Goal: Communication & Community: Answer question/provide support

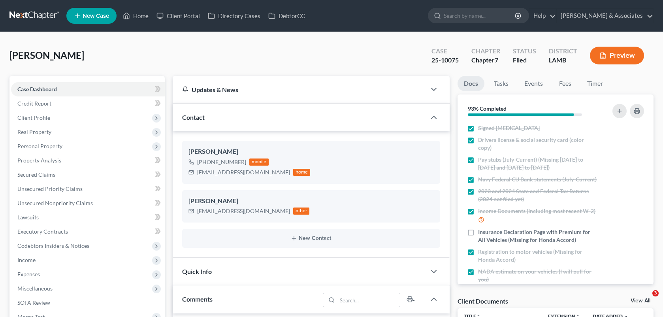
select select "0"
click at [139, 21] on link "Home" at bounding box center [136, 16] width 34 height 14
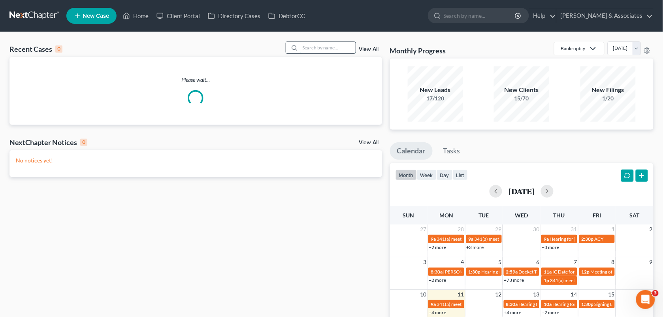
drag, startPoint x: 316, startPoint y: 54, endPoint x: 326, endPoint y: 46, distance: 12.3
click at [326, 46] on div at bounding box center [321, 47] width 70 height 12
click at [326, 46] on input "search" at bounding box center [327, 47] width 55 height 11
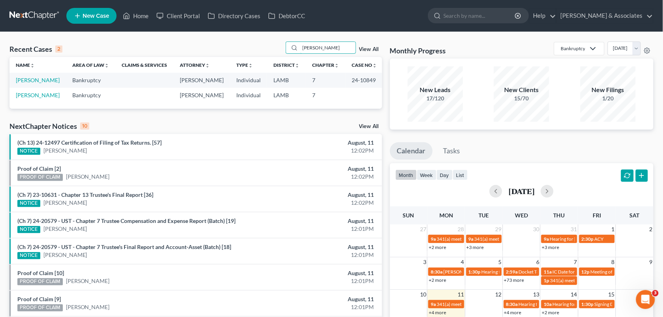
type input "[PERSON_NAME]"
click at [66, 62] on th "Area of Law unfold_more expand_more expand_less" at bounding box center [90, 65] width 49 height 16
click at [34, 79] on link "[PERSON_NAME]" at bounding box center [38, 80] width 44 height 7
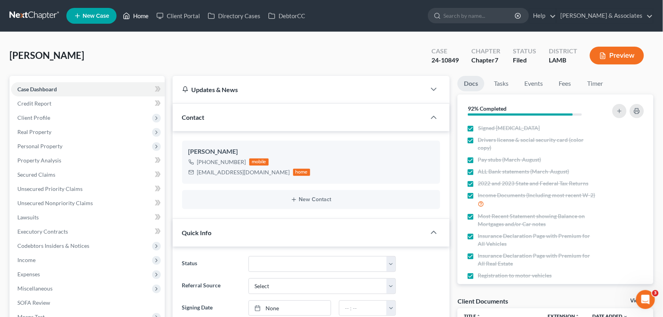
click at [132, 20] on link "Home" at bounding box center [136, 16] width 34 height 14
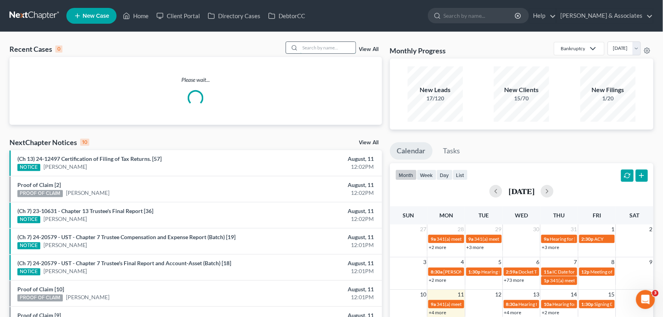
click at [312, 51] on input "search" at bounding box center [327, 47] width 55 height 11
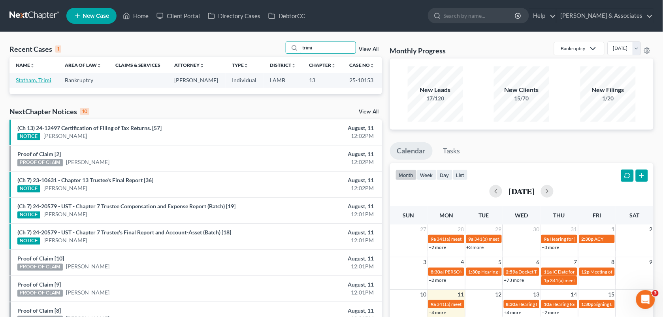
type input "trimi"
click at [41, 82] on link "Statham, Trimi" at bounding box center [34, 80] width 36 height 7
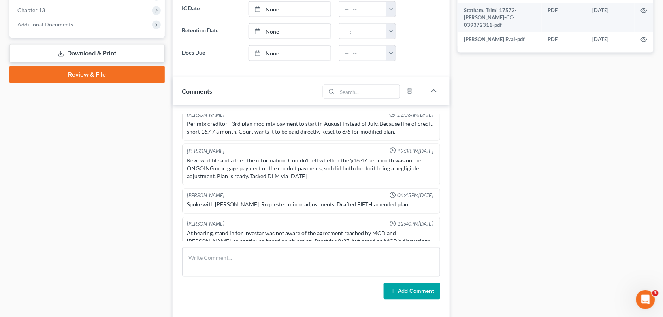
scroll to position [331, 0]
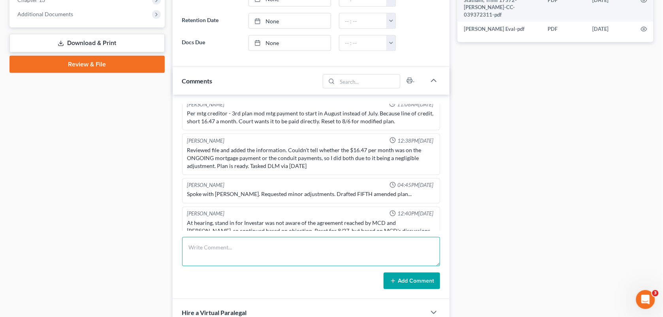
click at [236, 246] on textarea at bounding box center [311, 251] width 258 height 29
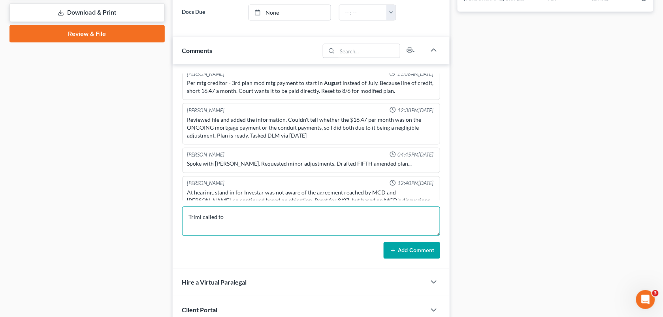
scroll to position [441, 0]
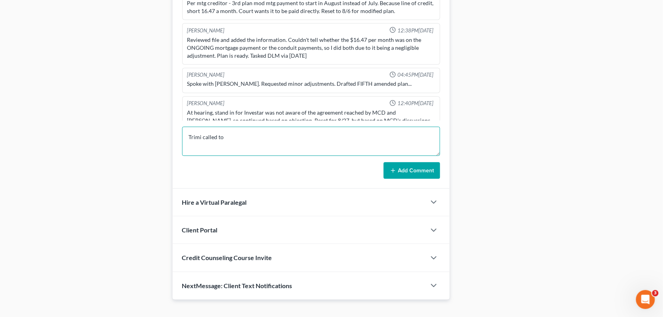
click at [330, 151] on textarea "Trimi called to" at bounding box center [311, 141] width 258 height 29
click at [293, 141] on textarea "[PERSON_NAME] called to see if she has to call Investor to make that payment?" at bounding box center [311, 141] width 258 height 29
click at [378, 137] on textarea "[PERSON_NAME] called to see if she has to call Investor again to make that paym…" at bounding box center [311, 141] width 258 height 29
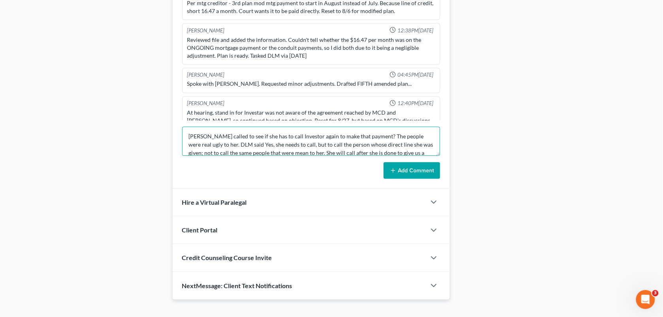
scroll to position [9, 0]
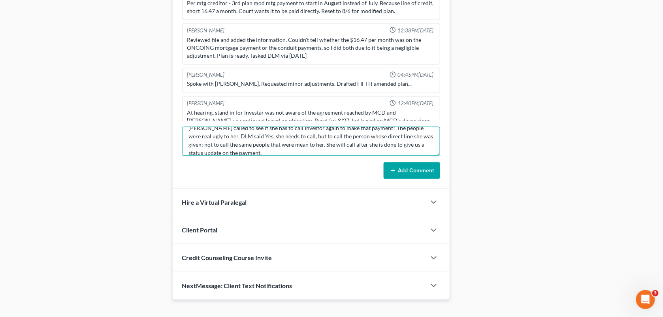
type textarea "[PERSON_NAME] called to see if she has to call Investor again to make that paym…"
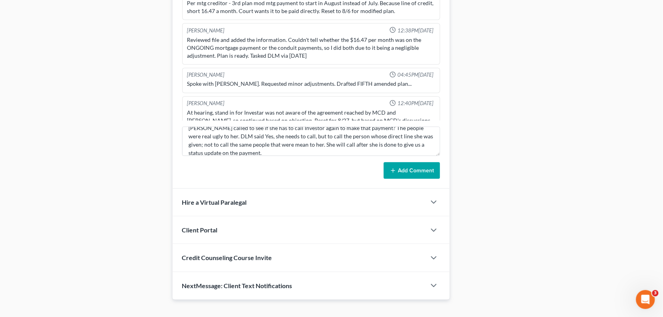
click at [415, 169] on button "Add Comment" at bounding box center [412, 170] width 56 height 17
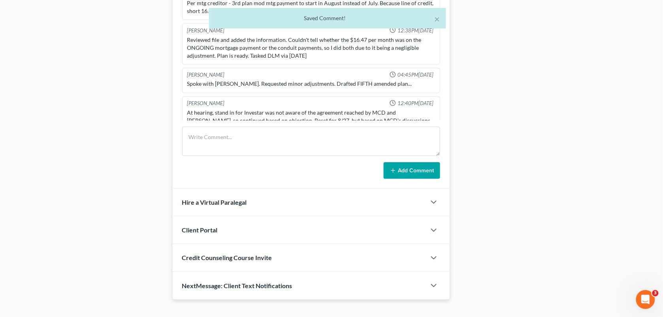
scroll to position [2184, 0]
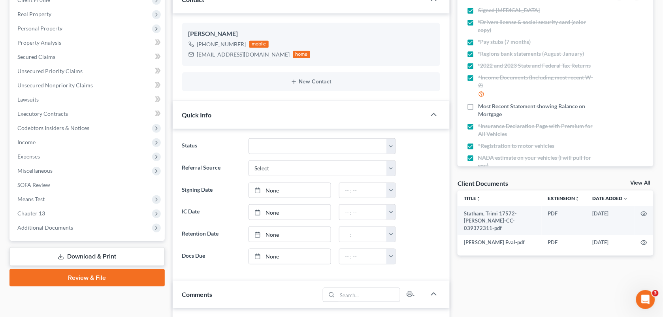
scroll to position [0, 0]
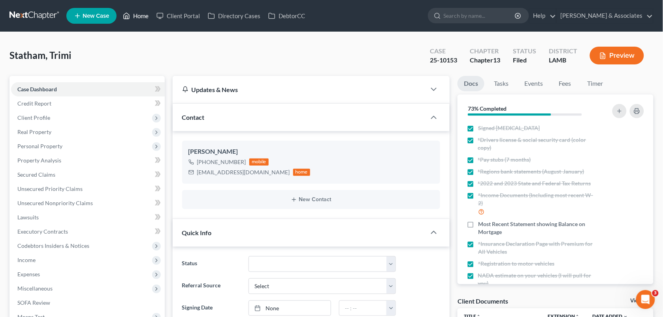
click at [137, 19] on link "Home" at bounding box center [136, 16] width 34 height 14
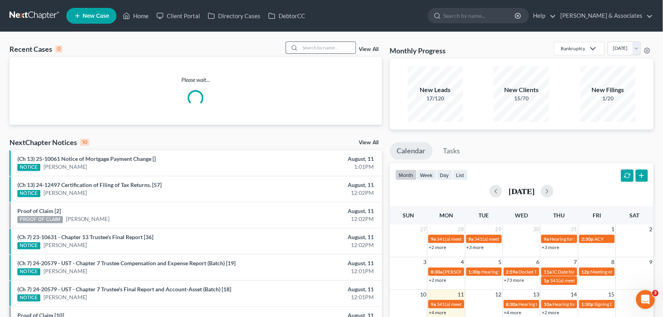
click at [315, 46] on input "search" at bounding box center [327, 47] width 55 height 11
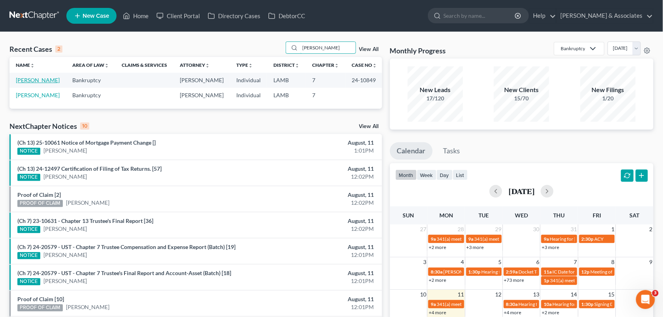
type input "[PERSON_NAME]"
click at [32, 80] on link "[PERSON_NAME]" at bounding box center [38, 80] width 44 height 7
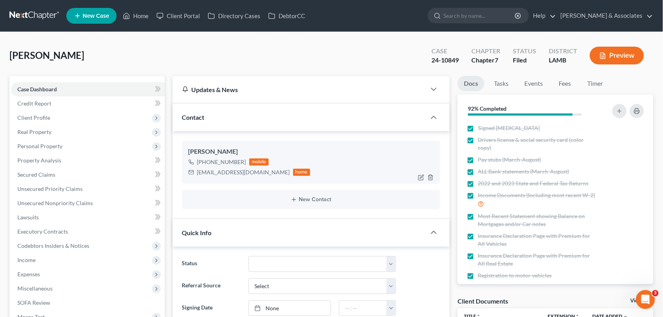
drag, startPoint x: 243, startPoint y: 163, endPoint x: 205, endPoint y: 161, distance: 37.6
click at [205, 161] on div "[PHONE_NUMBER] mobile" at bounding box center [249, 162] width 122 height 10
copy div "225) 402-1399"
drag, startPoint x: 256, startPoint y: 66, endPoint x: 614, endPoint y: 36, distance: 359.2
click at [256, 66] on div "[PERSON_NAME] Upgraded Case 24-10849 Chapter Chapter 7 Status Filed District [G…" at bounding box center [331, 58] width 644 height 34
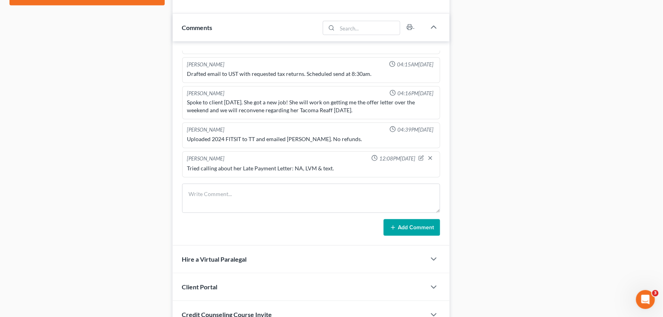
scroll to position [397, 0]
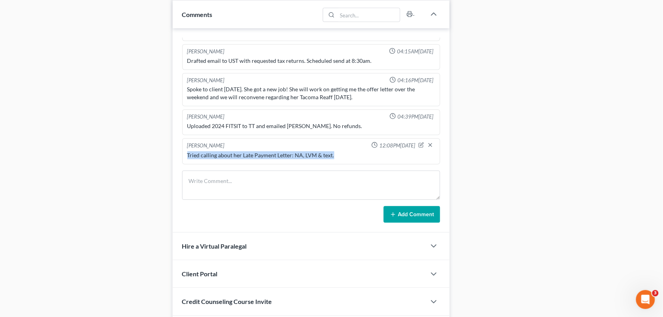
drag, startPoint x: 335, startPoint y: 161, endPoint x: 185, endPoint y: 159, distance: 150.5
click at [185, 159] on div "[PERSON_NAME] 12:08PM[DATE] Tried calling about her Late Payment Letter: NA, LV…" at bounding box center [311, 151] width 258 height 26
copy div "Tried calling about her Late Payment Letter: NA, LVM & text."
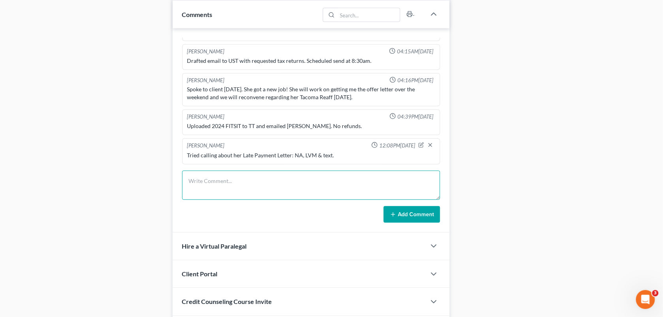
drag, startPoint x: 185, startPoint y: 159, endPoint x: 224, endPoint y: 185, distance: 47.1
click at [224, 185] on textarea at bounding box center [311, 185] width 258 height 29
paste textarea "Tried calling about her Late Payment Letter: NA, LVM & text."
click at [290, 184] on textarea "Tried calling about her Late Payment Letter: NA, LVM & text." at bounding box center [311, 185] width 258 height 29
type textarea "Tried calling about that June payment the TT never received: NA, LVM & text."
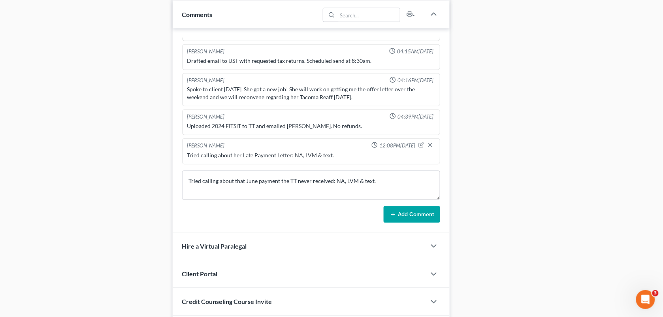
click at [413, 216] on button "Add Comment" at bounding box center [412, 214] width 56 height 17
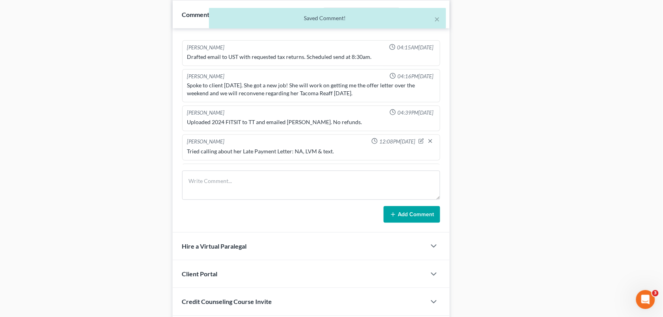
scroll to position [1114, 0]
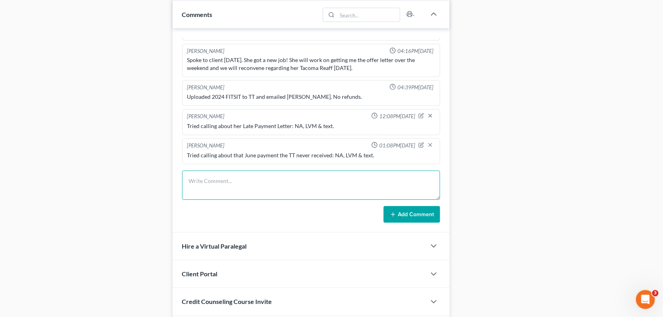
click at [232, 198] on textarea at bounding box center [311, 185] width 258 height 29
drag, startPoint x: 274, startPoint y: 204, endPoint x: 329, endPoint y: 187, distance: 58.0
click at [329, 187] on form "She called back, She had sent out another check [DATE]. Add Comment" at bounding box center [311, 197] width 258 height 52
click at [329, 187] on textarea "She called back, She had sent out another check [DATE]." at bounding box center [311, 185] width 258 height 29
click at [301, 183] on textarea "She called back, She had sent out another check [DATE]." at bounding box center [311, 185] width 258 height 29
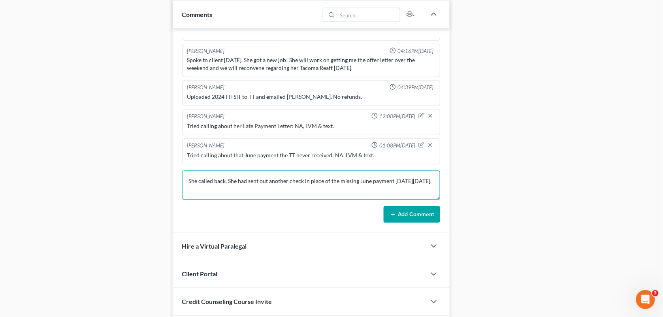
type textarea "She called back, She had sent out another check in place of the missing June pa…"
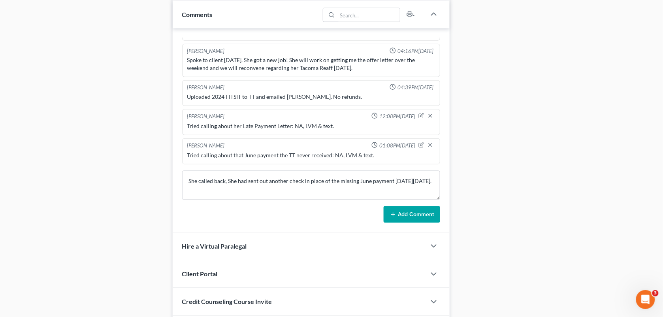
click at [392, 209] on button "Add Comment" at bounding box center [412, 214] width 56 height 17
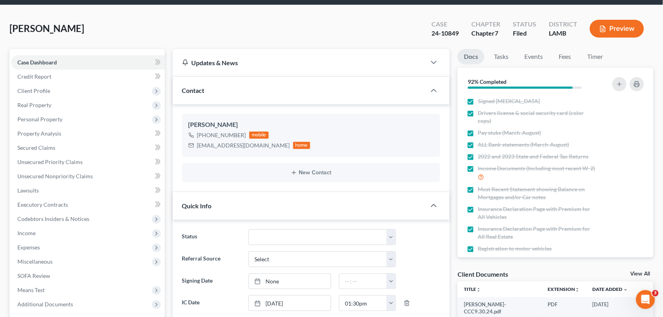
scroll to position [0, 0]
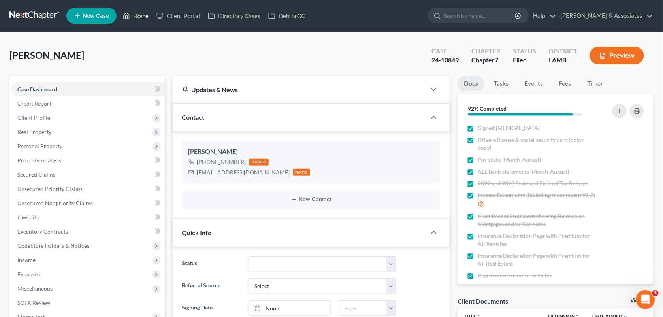
click at [144, 23] on link "Home" at bounding box center [136, 16] width 34 height 14
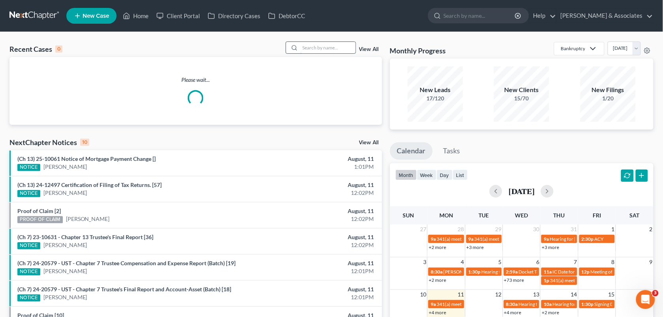
click at [316, 46] on input "search" at bounding box center [327, 47] width 55 height 11
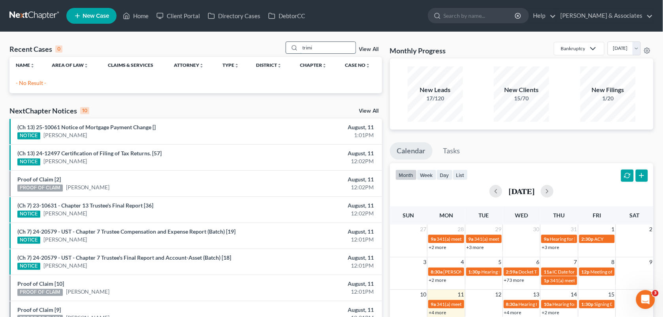
type input "trimi"
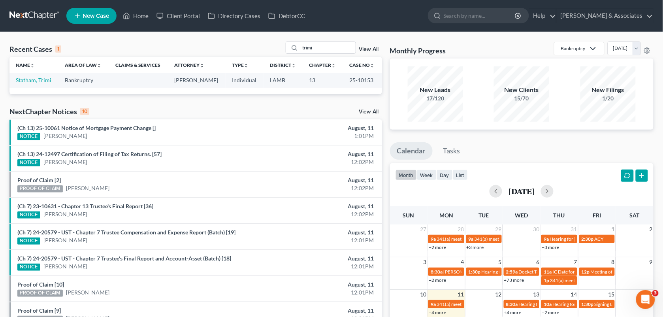
click at [28, 84] on td "Statham, Trimi" at bounding box center [33, 80] width 49 height 15
click at [38, 78] on link "Statham, Trimi" at bounding box center [34, 80] width 36 height 7
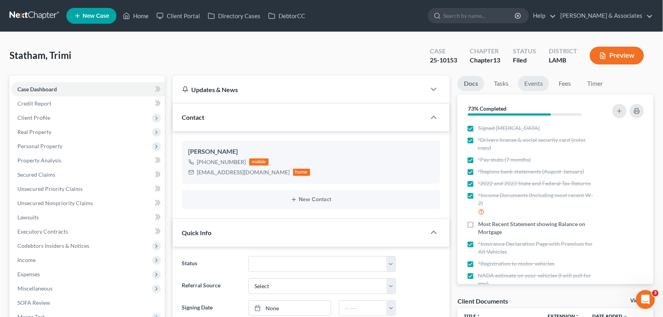
click at [532, 85] on link "Events" at bounding box center [533, 83] width 31 height 15
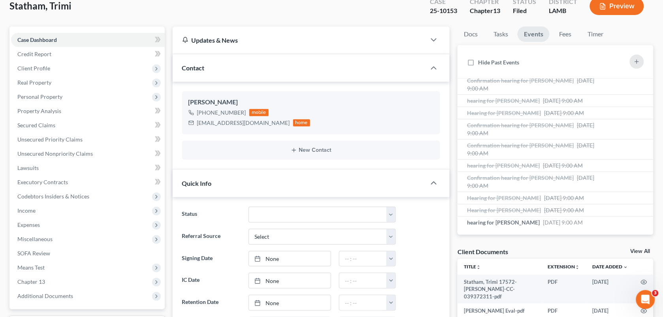
scroll to position [289, 0]
click at [501, 221] on span "hearing for [PERSON_NAME]" at bounding box center [503, 222] width 73 height 7
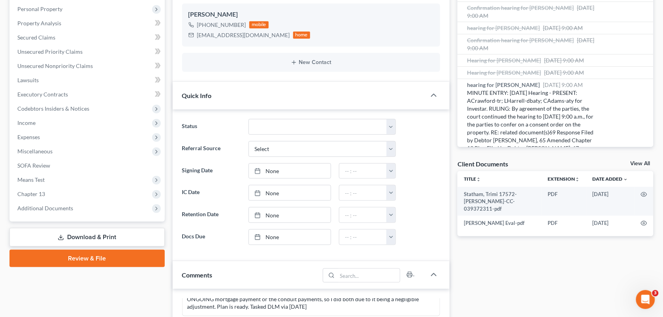
scroll to position [170, 0]
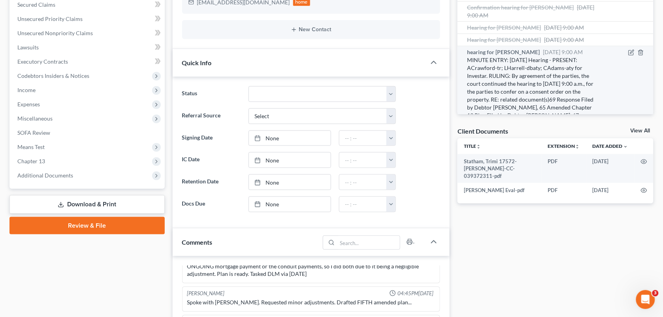
click at [557, 55] on span "[DATE] 9:00 AM" at bounding box center [563, 52] width 40 height 7
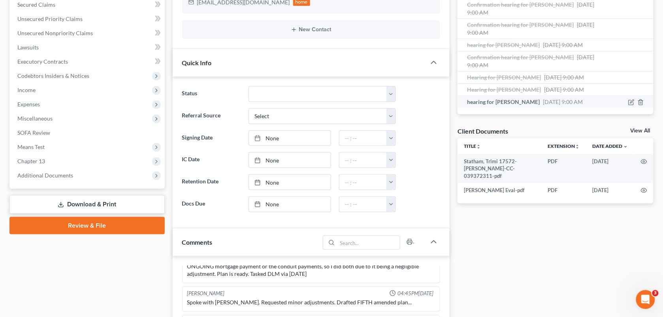
click at [557, 103] on span "[DATE] 9:00 AM" at bounding box center [563, 101] width 40 height 7
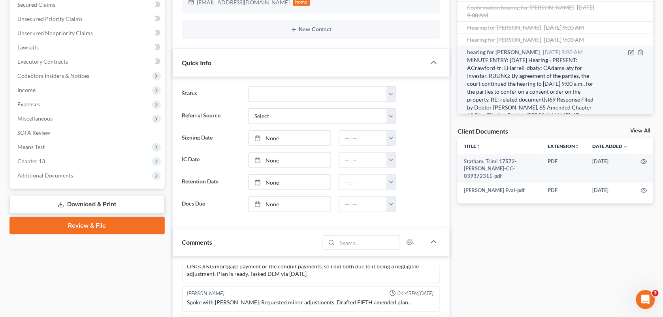
click at [557, 55] on span "[DATE] 9:00 AM" at bounding box center [563, 52] width 40 height 7
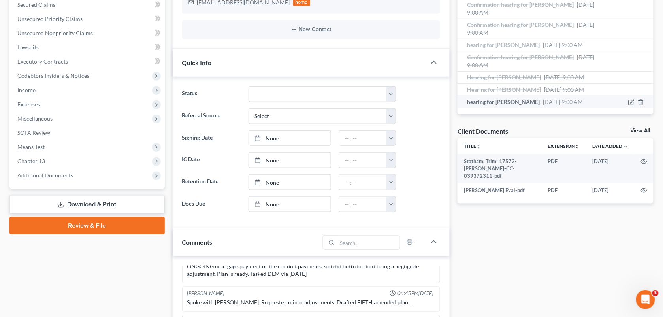
click at [586, 101] on div "hearing for [PERSON_NAME] [DATE] 9:00 AM" at bounding box center [526, 102] width 119 height 8
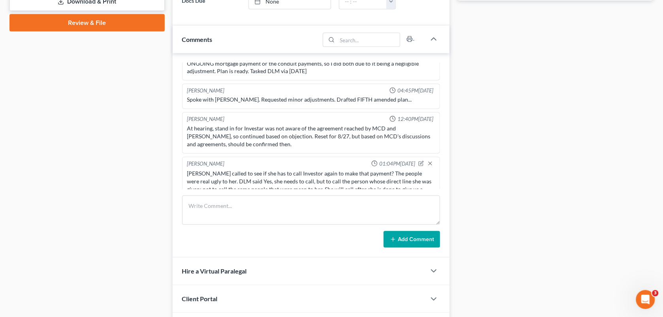
scroll to position [402, 0]
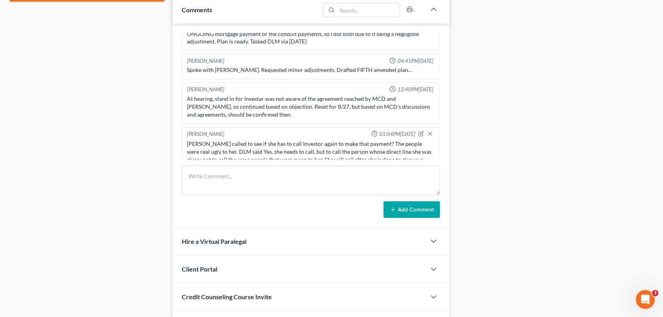
drag, startPoint x: 512, startPoint y: 74, endPoint x: 369, endPoint y: -26, distance: 175.1
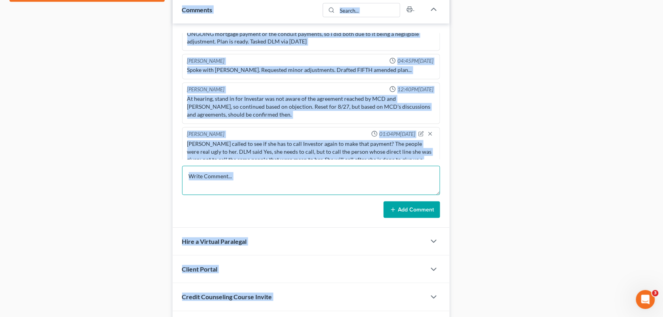
click at [269, 177] on textarea at bounding box center [311, 180] width 258 height 29
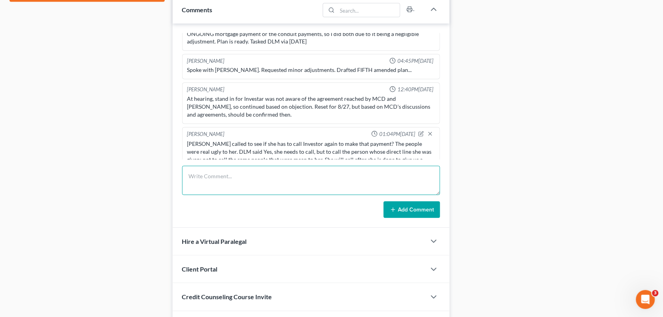
click at [269, 177] on textarea at bounding box center [311, 180] width 258 height 29
paste textarea "[PERSON_NAME] said she sent you a screenshot of her proof of payment on your ce…"
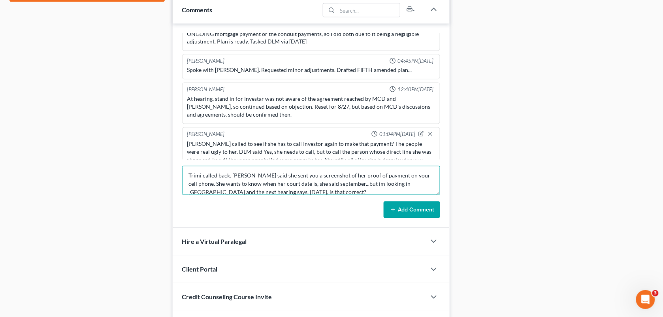
scroll to position [0, 0]
drag, startPoint x: 265, startPoint y: 177, endPoint x: 230, endPoint y: 175, distance: 34.4
click at [230, 175] on textarea "Trimi called back. [PERSON_NAME] said she sent you a screenshot of her proof of…" at bounding box center [311, 180] width 258 height 29
click at [286, 179] on textarea "Trimi called back. She said she sent you a screenshot of her proof of payment o…" at bounding box center [311, 180] width 258 height 29
click at [280, 179] on textarea "Trimi called back. She said she sent you a screenshot of her proof of payment o…" at bounding box center [311, 180] width 258 height 29
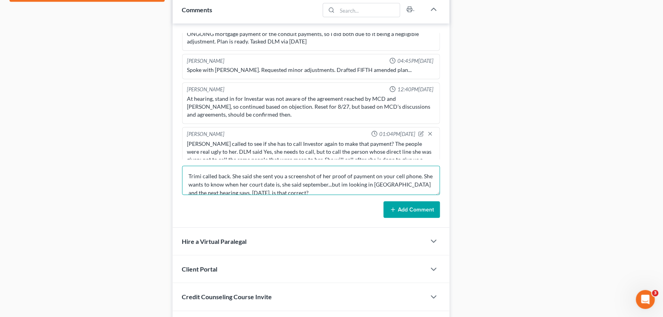
click at [281, 179] on textarea "Trimi called back. She said she sent you a screenshot of her proof of payment o…" at bounding box center [311, 180] width 258 height 29
click at [379, 180] on textarea "Trimi called back. She said she sent JJO a screenshot of her proof of payment o…" at bounding box center [311, 180] width 258 height 29
click at [288, 194] on textarea "Trimi called back. She said she sent JJO a screenshot of her proof of payment o…" at bounding box center [311, 180] width 258 height 29
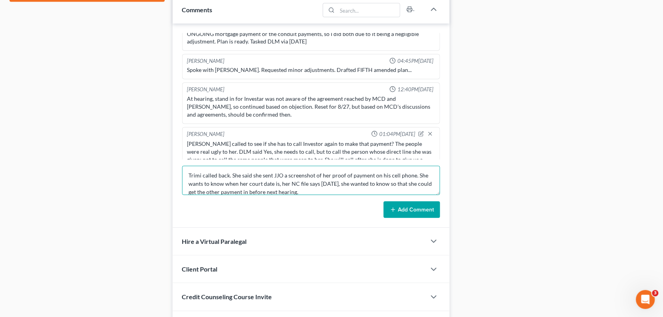
type textarea "Trimi called back. She said she sent JJO a screenshot of her proof of payment o…"
click at [397, 204] on button "Add Comment" at bounding box center [412, 209] width 56 height 17
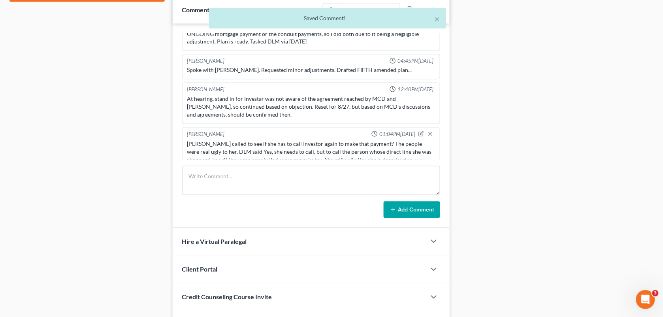
scroll to position [2229, 0]
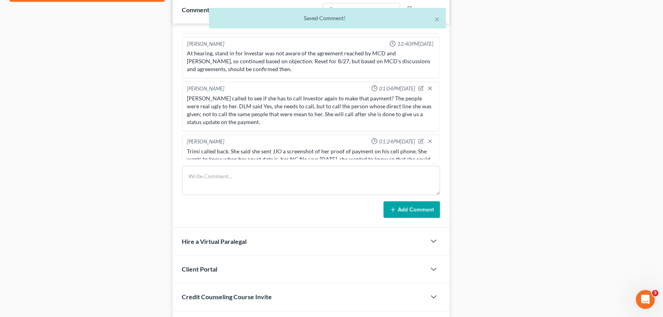
drag, startPoint x: 311, startPoint y: 150, endPoint x: 237, endPoint y: 142, distance: 73.9
click at [237, 148] on div "Trimi called back. She said she sent JJO a screenshot of her proof of payment o…" at bounding box center [311, 160] width 248 height 24
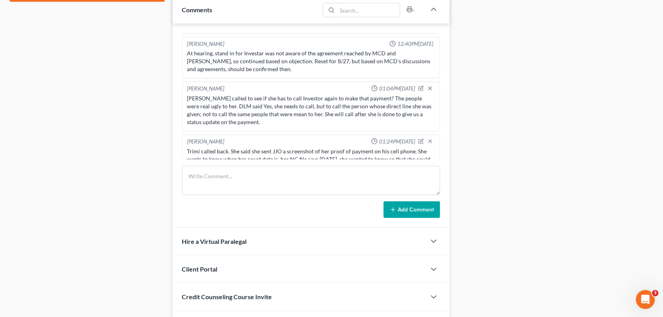
drag, startPoint x: 186, startPoint y: 135, endPoint x: 311, endPoint y: 151, distance: 125.1
click at [311, 151] on div "Trimi called back. She said she sent JJO a screenshot of her proof of payment o…" at bounding box center [311, 159] width 251 height 27
copy div "Trimi called back. She said she sent JJO a screenshot of her proof of payment o…"
click at [342, 151] on div "Trimi called back. She said she sent JJO a screenshot of her proof of payment o…" at bounding box center [311, 160] width 248 height 24
click at [418, 139] on icon "button" at bounding box center [421, 142] width 6 height 6
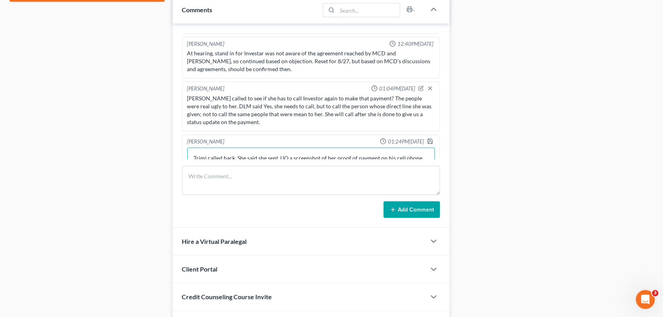
click at [265, 148] on textarea "Trimi called back. She said she sent JJO a screenshot of her proof of payment o…" at bounding box center [311, 162] width 248 height 29
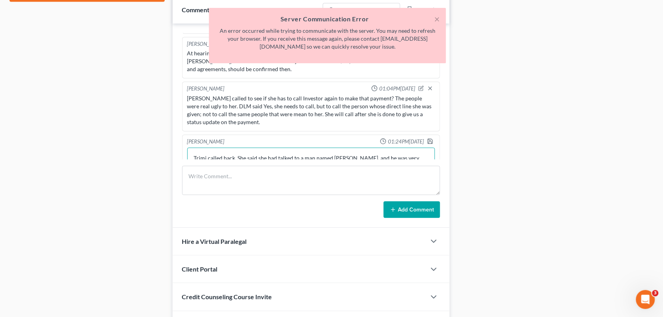
click at [303, 152] on textarea "Trimi called back. She said she had talked to a man named [PERSON_NAME], and he…" at bounding box center [311, 162] width 248 height 29
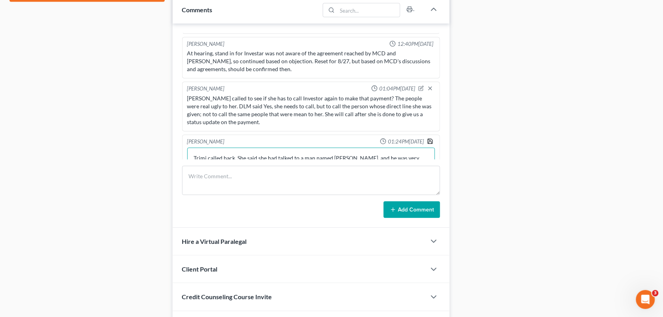
type textarea "Trimi called back. She said she had talked to a man named [PERSON_NAME], and he…"
click at [427, 138] on icon "button" at bounding box center [430, 141] width 6 height 6
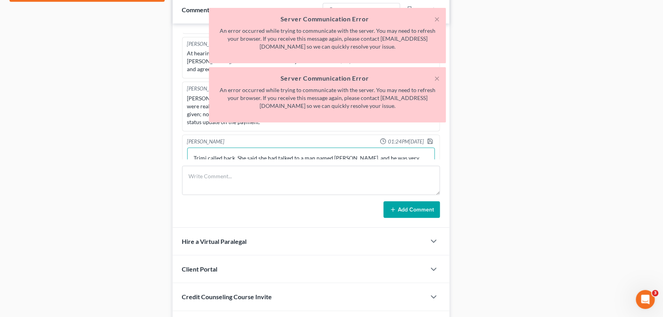
click at [366, 153] on textarea "Trimi called back. She said she had talked to a man named [PERSON_NAME], and he…" at bounding box center [311, 162] width 248 height 29
click at [440, 78] on div "× Server Communication Error An error occurred while trying to communicate with…" at bounding box center [327, 94] width 237 height 55
click at [436, 78] on button "×" at bounding box center [437, 77] width 6 height 9
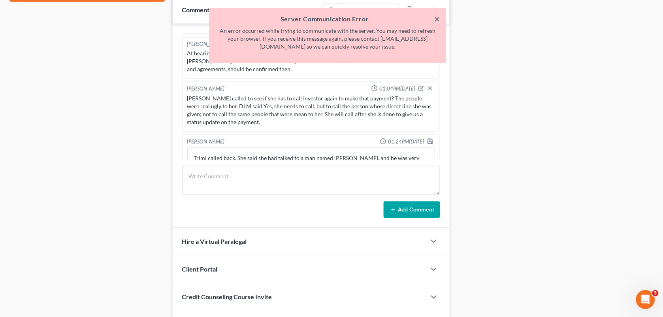
click at [436, 18] on button "×" at bounding box center [437, 18] width 6 height 9
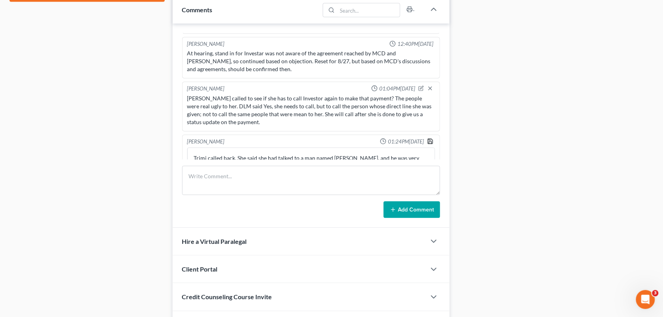
click at [427, 138] on icon "button" at bounding box center [430, 141] width 6 height 6
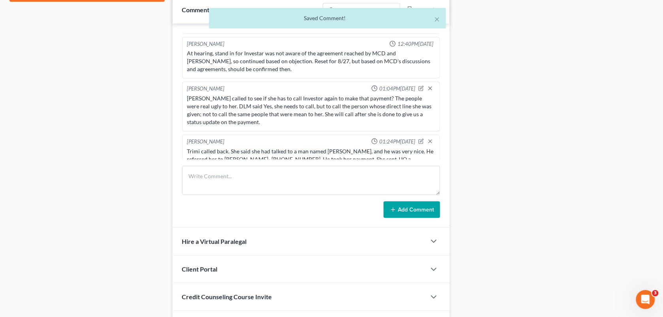
scroll to position [2237, 0]
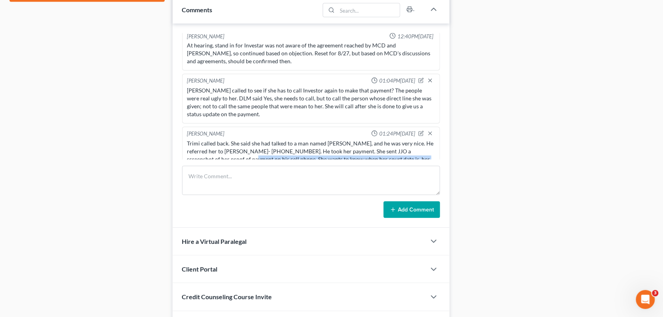
drag, startPoint x: 384, startPoint y: 151, endPoint x: 218, endPoint y: 144, distance: 166.5
click at [218, 144] on div "Trimi called back. She said she had talked to a man named [PERSON_NAME], and he…" at bounding box center [311, 160] width 248 height 40
click at [503, 26] on div "Docs Tasks Events Fees Timer 73% Completed Nothing here yet! Signed [MEDICAL_DA…" at bounding box center [556, 6] width 204 height 665
click at [607, 121] on div "Docs Tasks Events Fees Timer 73% Completed Nothing here yet! Signed [MEDICAL_DA…" at bounding box center [556, 6] width 204 height 665
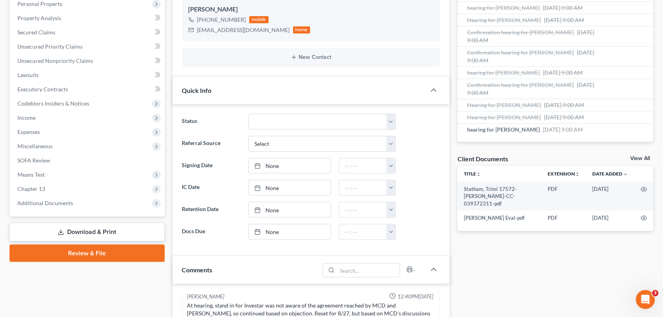
scroll to position [0, 0]
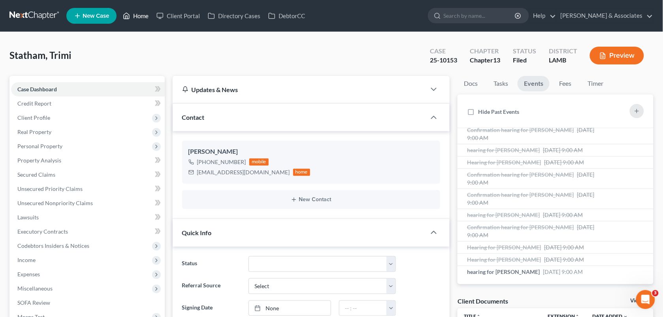
click at [136, 15] on link "Home" at bounding box center [136, 16] width 34 height 14
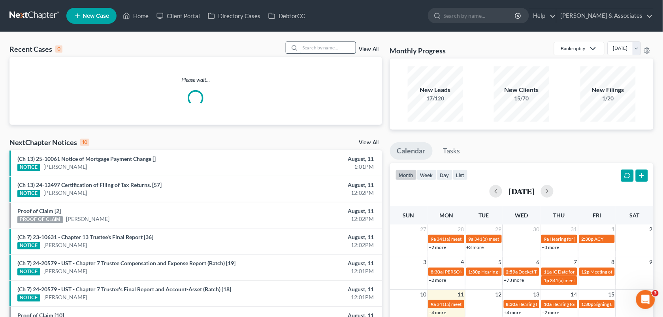
click at [321, 51] on input "search" at bounding box center [327, 47] width 55 height 11
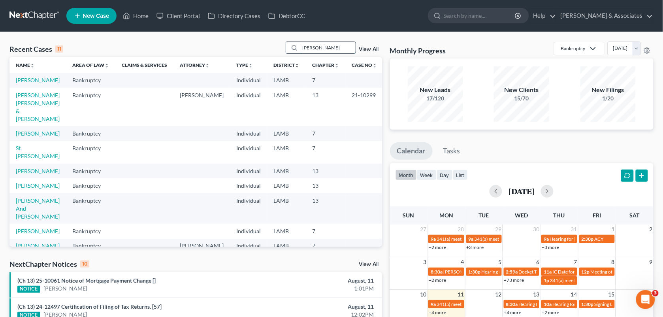
click at [315, 46] on input "[PERSON_NAME]" at bounding box center [327, 47] width 55 height 11
type input "d"
type input "[PERSON_NAME]"
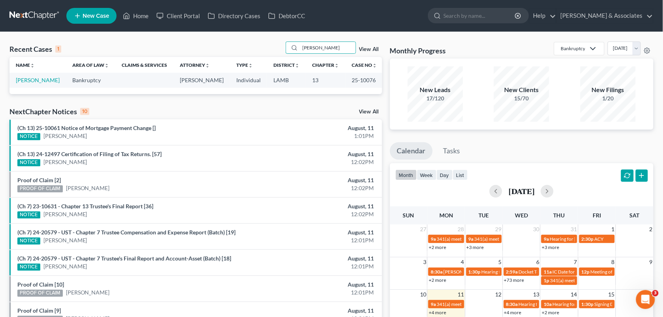
click at [38, 76] on td "[PERSON_NAME]" at bounding box center [37, 80] width 56 height 15
click at [40, 81] on link "[PERSON_NAME]" at bounding box center [38, 80] width 44 height 7
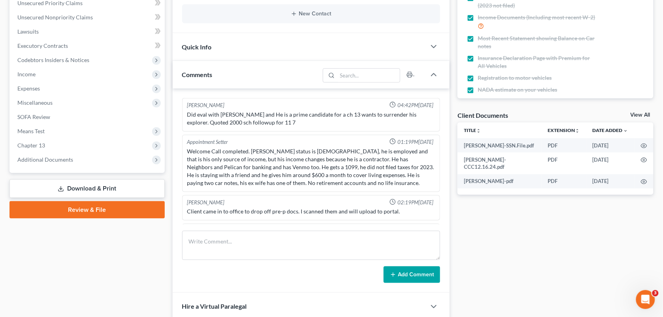
scroll to position [2640, 0]
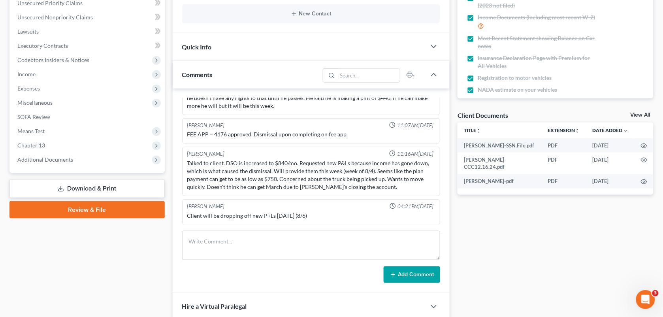
click at [275, 34] on div "Quick Info" at bounding box center [300, 46] width 254 height 27
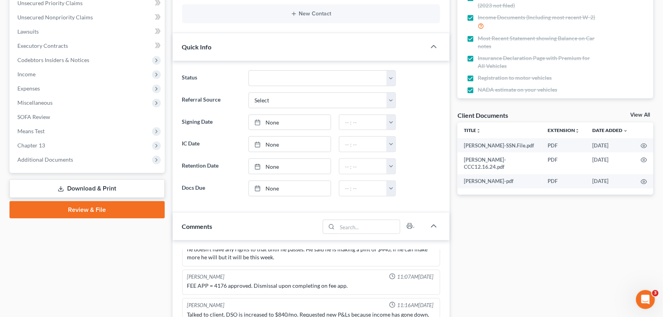
click at [159, 227] on div "Case Dashboard Payments Invoices Payments Payments Credit Report Client Profile" at bounding box center [87, 222] width 163 height 665
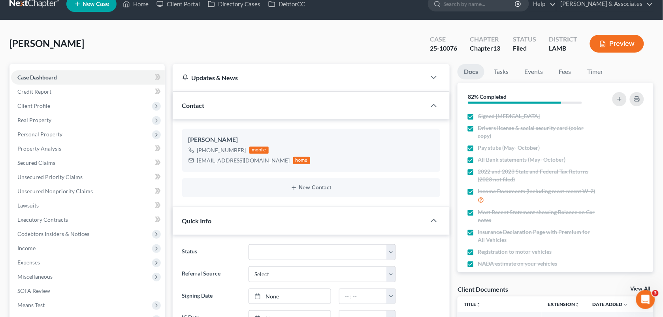
scroll to position [0, 0]
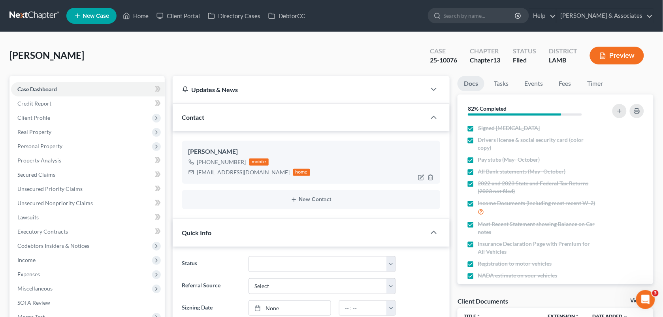
drag, startPoint x: 242, startPoint y: 158, endPoint x: 204, endPoint y: 161, distance: 38.4
click at [204, 161] on div "[PHONE_NUMBER]" at bounding box center [221, 162] width 49 height 8
copy div "[PHONE_NUMBER]"
drag, startPoint x: 286, startPoint y: 58, endPoint x: 666, endPoint y: 39, distance: 380.2
click at [286, 58] on div "[PERSON_NAME] Upgraded Case 25-10076 Chapter Chapter 13 Status Filed District […" at bounding box center [331, 58] width 644 height 34
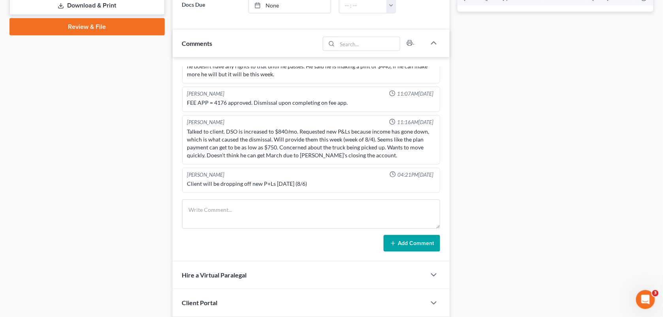
scroll to position [370, 0]
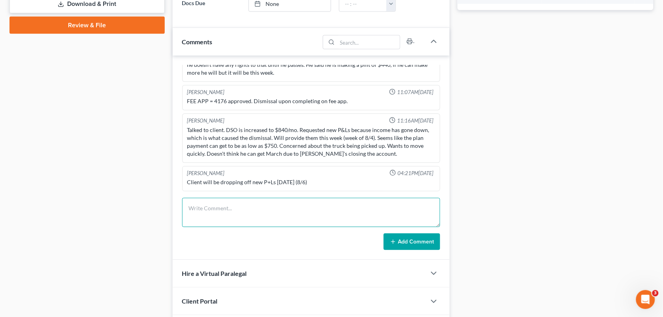
click at [328, 201] on textarea at bounding box center [311, 212] width 258 height 29
click at [404, 207] on textarea "Client called trying to speak to MCD. I talked to AMH alongside [PERSON_NAME], …" at bounding box center [311, 212] width 258 height 29
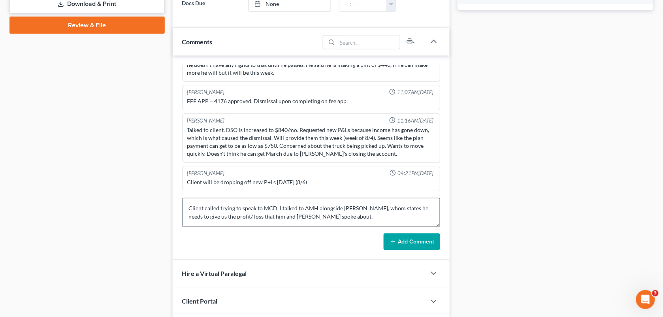
drag, startPoint x: 414, startPoint y: 169, endPoint x: 330, endPoint y: 222, distance: 99.0
click at [330, 222] on div "[PERSON_NAME] 04:42PM[DATE] Did eval with [PERSON_NAME] and He is a prime candi…" at bounding box center [311, 158] width 277 height 204
click at [330, 222] on textarea "Client called trying to speak to MCD. I talked to AMH alongside [PERSON_NAME], …" at bounding box center [311, 212] width 258 height 29
click at [307, 218] on textarea "Client called trying to speak to MCD. I talked to AMH alongside [PERSON_NAME], …" at bounding box center [311, 212] width 258 height 29
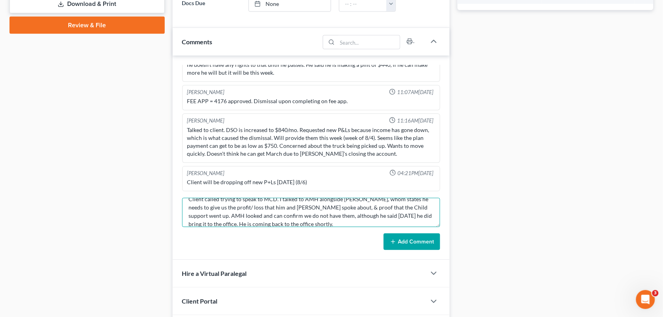
type textarea "Client called trying to speak to MCD. I talked to AMH alongside [PERSON_NAME], …"
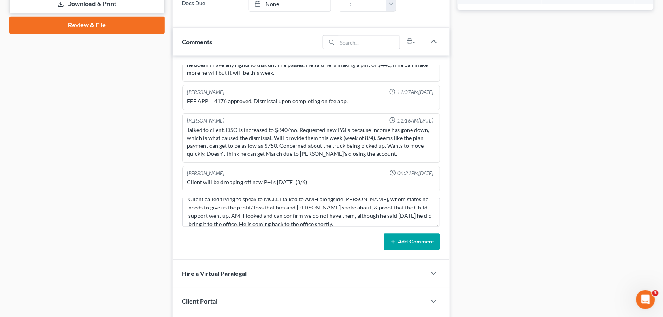
click at [400, 238] on button "Add Comment" at bounding box center [412, 241] width 56 height 17
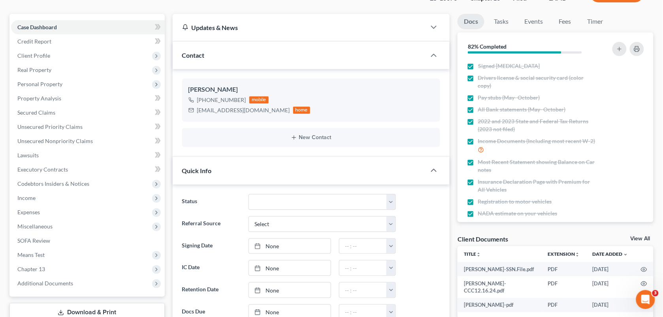
scroll to position [0, 0]
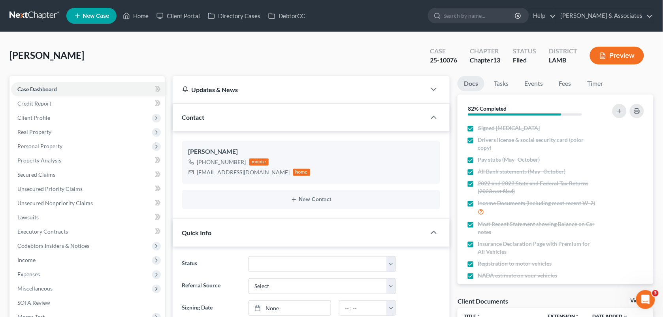
click at [278, 55] on div "[PERSON_NAME] Upgraded Case 25-10076 Chapter Chapter 13 Status Filed District […" at bounding box center [331, 58] width 644 height 34
click at [127, 15] on icon at bounding box center [126, 15] width 7 height 9
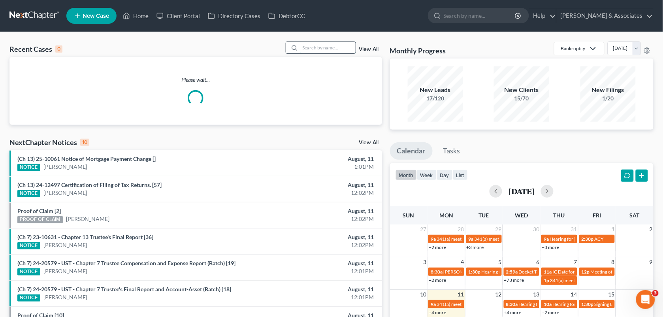
click at [321, 45] on input "search" at bounding box center [327, 47] width 55 height 11
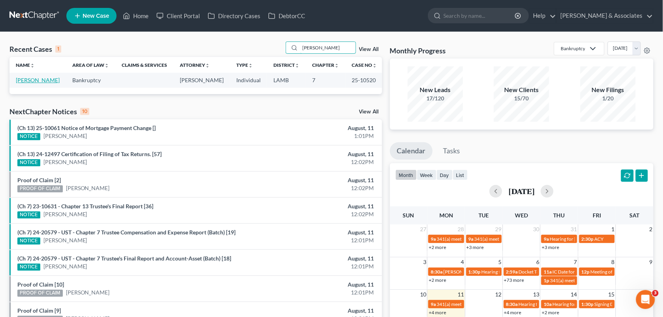
type input "[PERSON_NAME]"
click at [36, 81] on link "[PERSON_NAME]" at bounding box center [38, 80] width 44 height 7
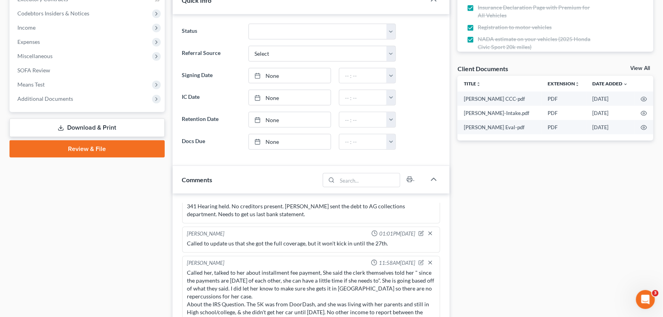
scroll to position [222, 0]
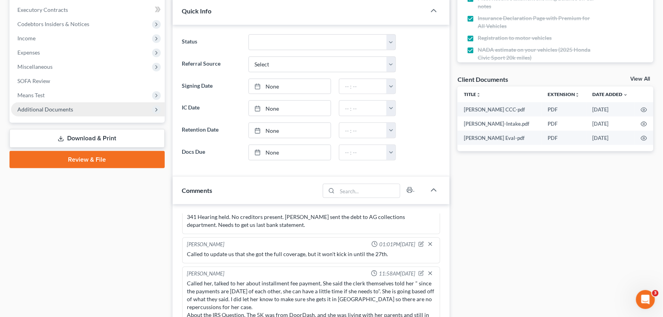
click at [49, 106] on span "Additional Documents" at bounding box center [45, 109] width 56 height 7
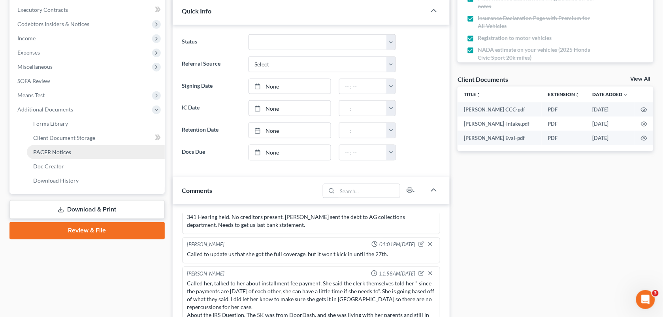
click at [48, 151] on span "PACER Notices" at bounding box center [52, 152] width 38 height 7
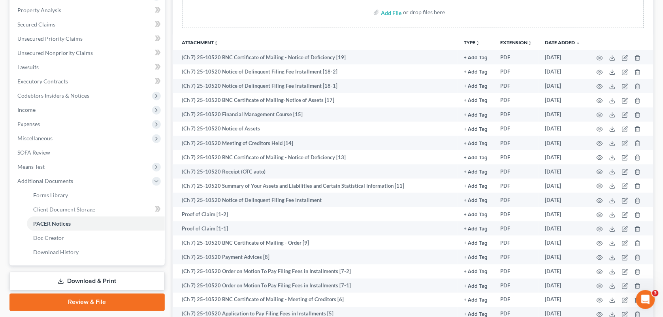
scroll to position [152, 0]
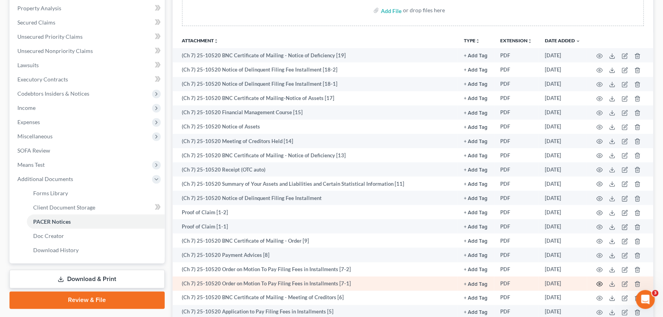
click at [602, 283] on icon "button" at bounding box center [600, 284] width 6 height 6
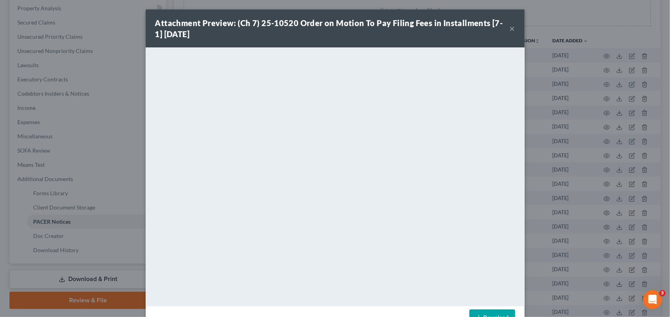
click at [510, 27] on button "×" at bounding box center [513, 28] width 6 height 9
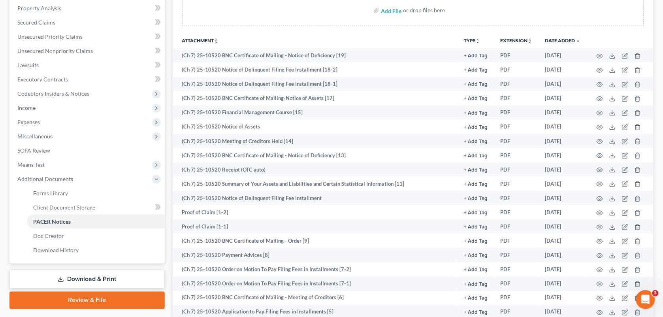
scroll to position [0, 0]
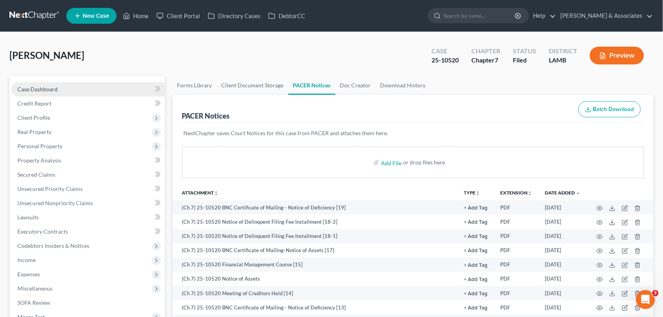
click at [54, 90] on span "Case Dashboard" at bounding box center [37, 89] width 40 height 7
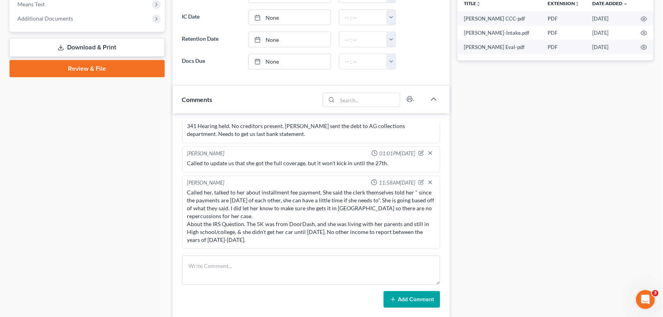
scroll to position [356, 0]
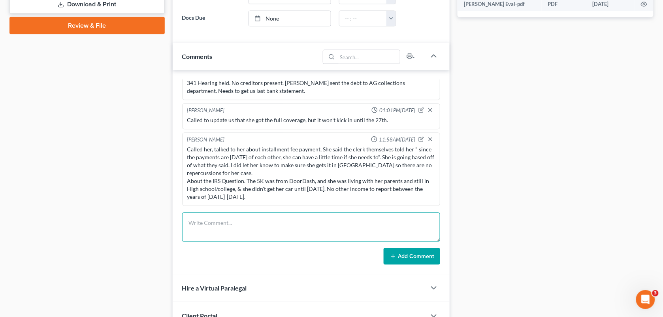
click at [266, 233] on textarea at bounding box center [311, 227] width 258 height 29
paste textarea "She called back to let us know she will be paying the installment fee [DATE], w…"
type textarea "She called back to let us know she will be paying the installment fee [DATE], w…"
click at [409, 257] on button "Add Comment" at bounding box center [412, 256] width 56 height 17
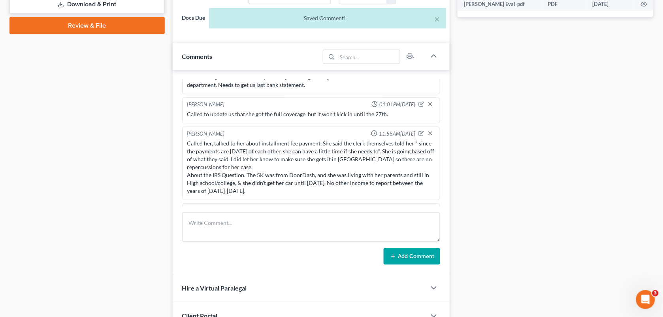
scroll to position [1574, 0]
